Goal: Find specific page/section: Find specific page/section

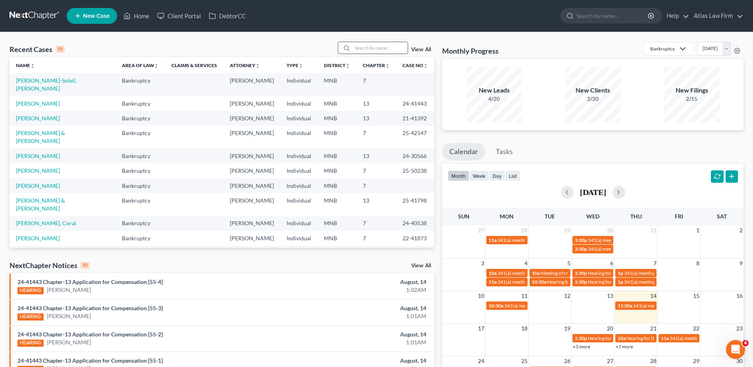
click at [363, 42] on input "search" at bounding box center [380, 48] width 56 height 12
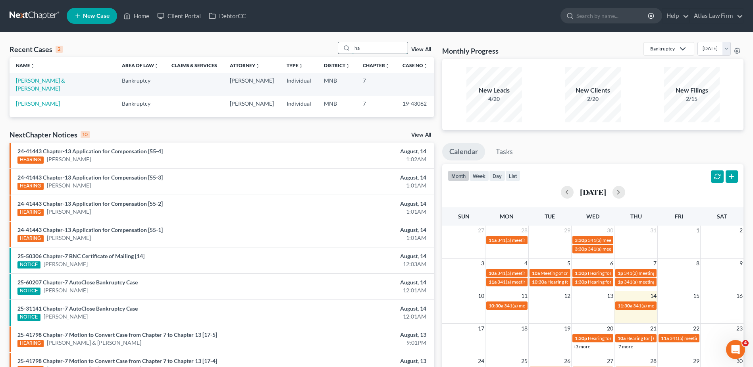
type input "h"
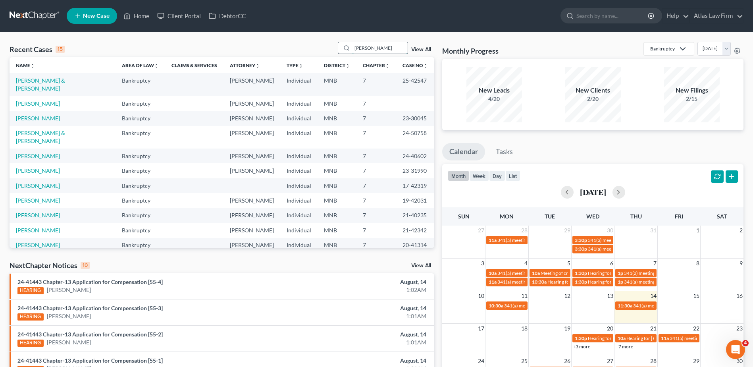
drag, startPoint x: 375, startPoint y: 49, endPoint x: 344, endPoint y: 47, distance: 31.0
click at [344, 47] on div "[PERSON_NAME]" at bounding box center [373, 48] width 71 height 12
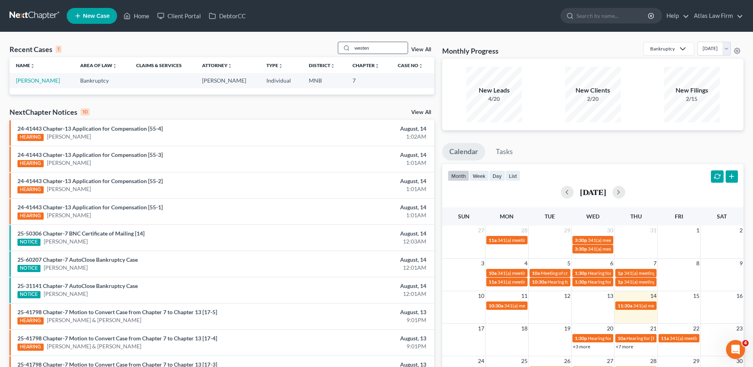
drag, startPoint x: 373, startPoint y: 50, endPoint x: 341, endPoint y: 46, distance: 31.5
click at [342, 48] on div "westen" at bounding box center [373, 48] width 71 height 12
type input "t"
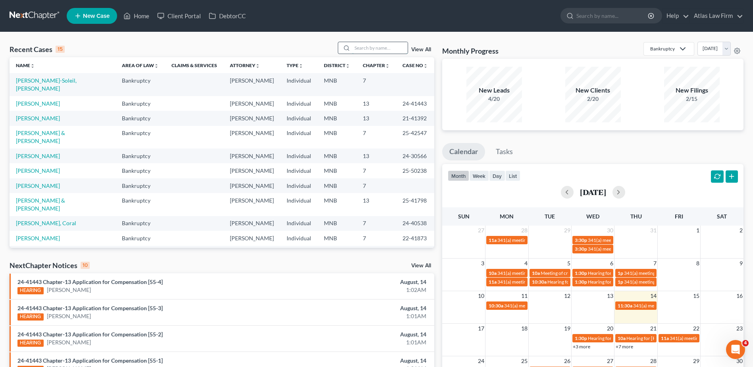
click at [355, 45] on input "search" at bounding box center [380, 48] width 56 height 12
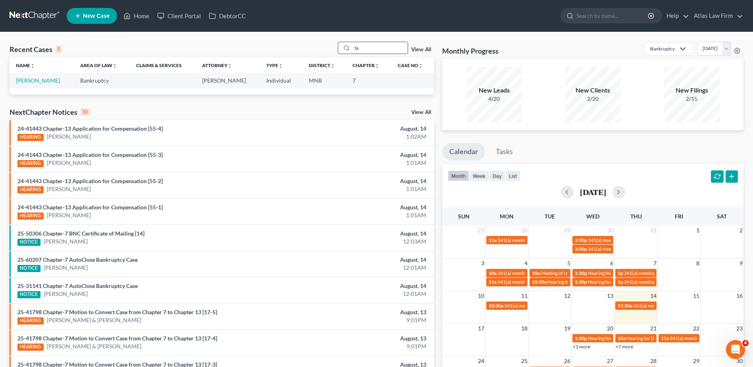
type input "t"
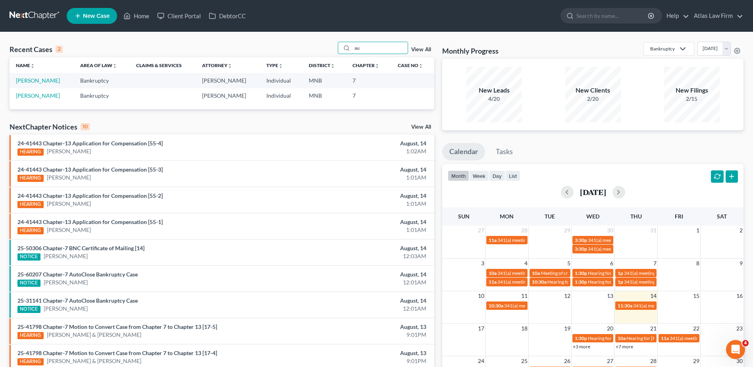
type input "a"
